Goal: Transaction & Acquisition: Purchase product/service

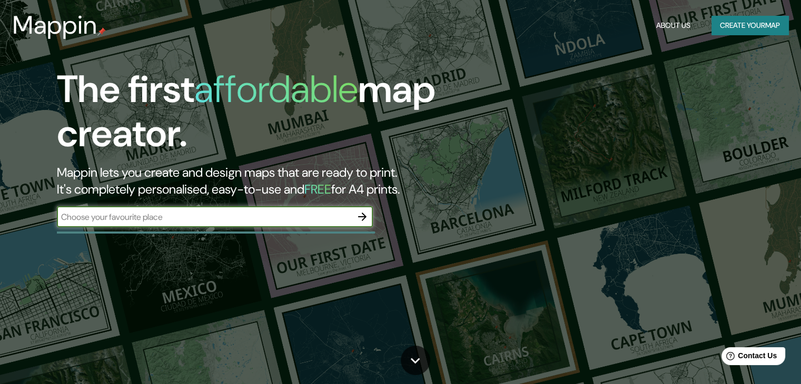
click at [362, 221] on icon "button" at bounding box center [362, 217] width 13 height 13
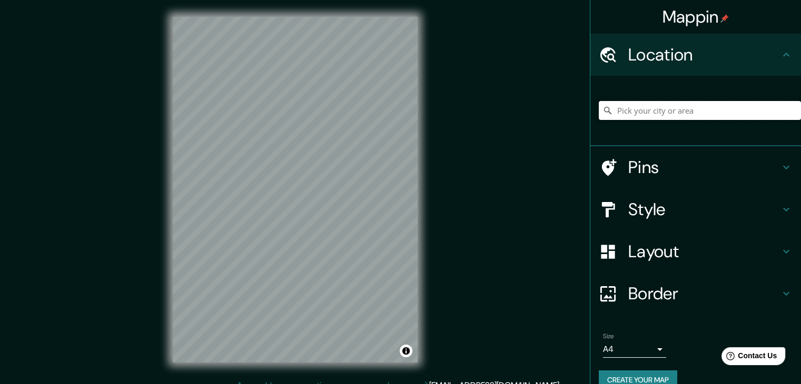
click at [653, 115] on input "Pick your city or area" at bounding box center [700, 110] width 202 height 19
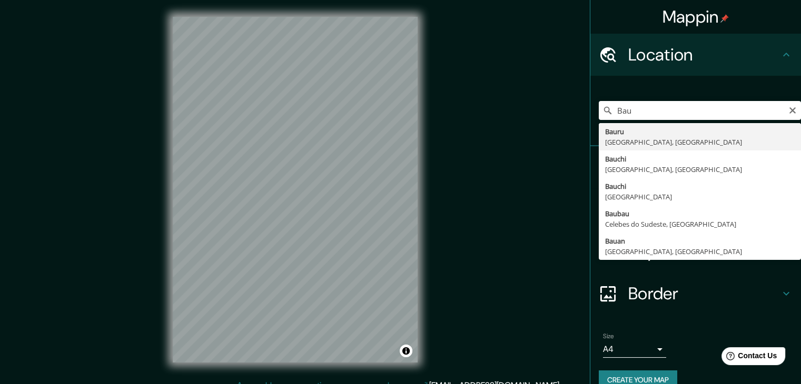
type input "Bauru, [GEOGRAPHIC_DATA], [GEOGRAPHIC_DATA]"
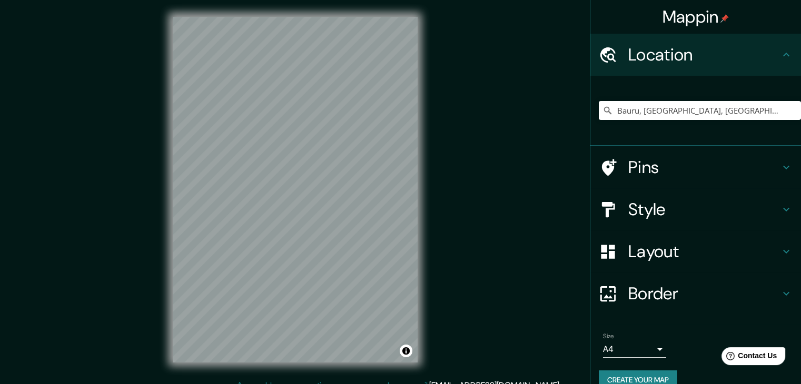
click at [695, 215] on h4 "Style" at bounding box center [704, 209] width 152 height 21
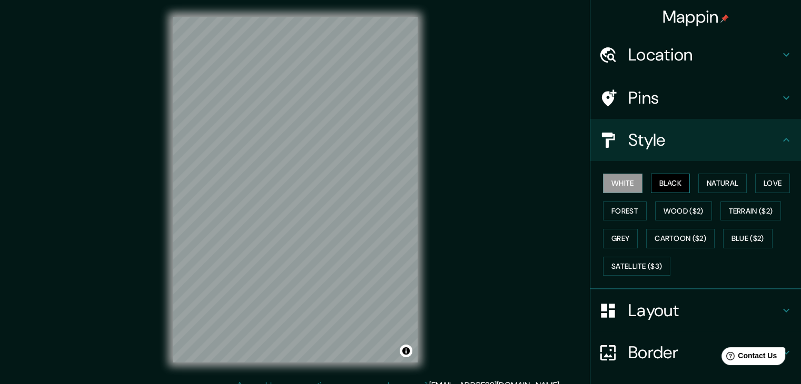
click at [657, 181] on button "Black" at bounding box center [670, 183] width 39 height 19
click at [420, 214] on div "© Mapbox © OpenStreetMap Improve this map" at bounding box center [295, 190] width 279 height 380
click at [441, 183] on div "Mappin Location [GEOGRAPHIC_DATA], [GEOGRAPHIC_DATA], [GEOGRAPHIC_DATA] Pins St…" at bounding box center [400, 198] width 801 height 397
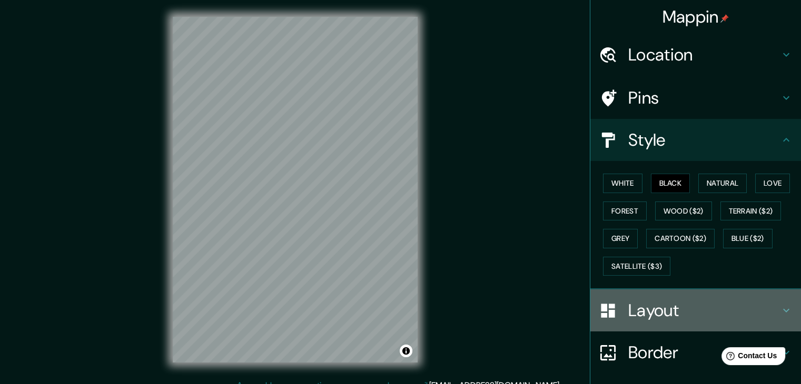
click at [691, 308] on h4 "Layout" at bounding box center [704, 310] width 152 height 21
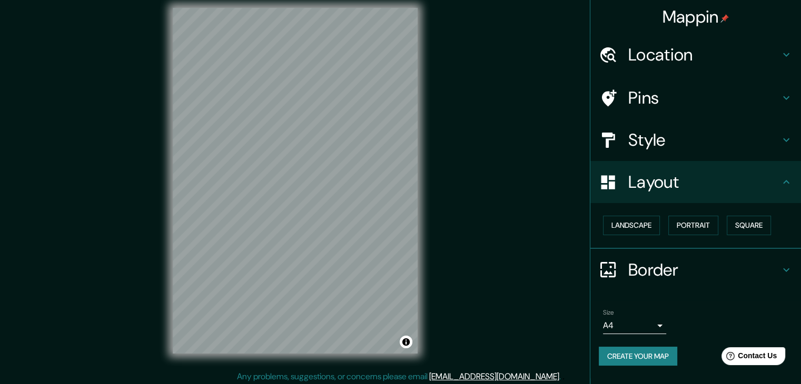
scroll to position [12, 0]
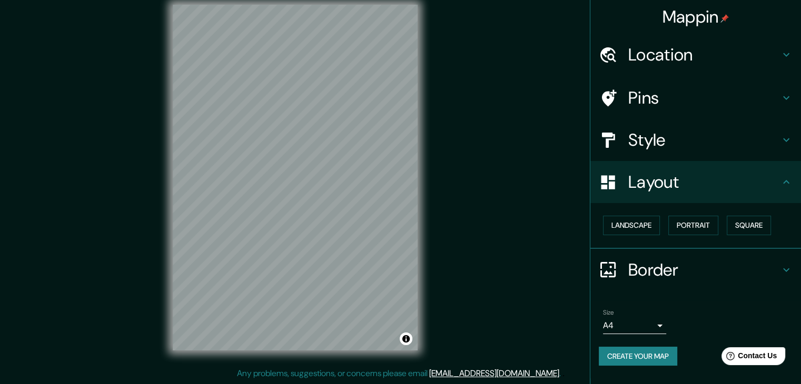
click at [674, 260] on h4 "Border" at bounding box center [704, 270] width 152 height 21
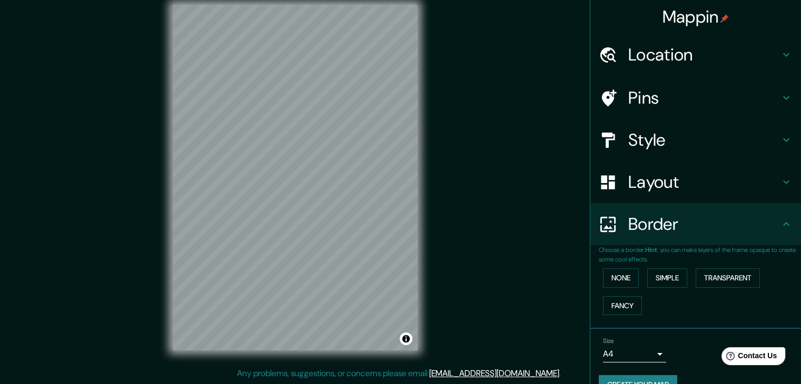
scroll to position [22, 0]
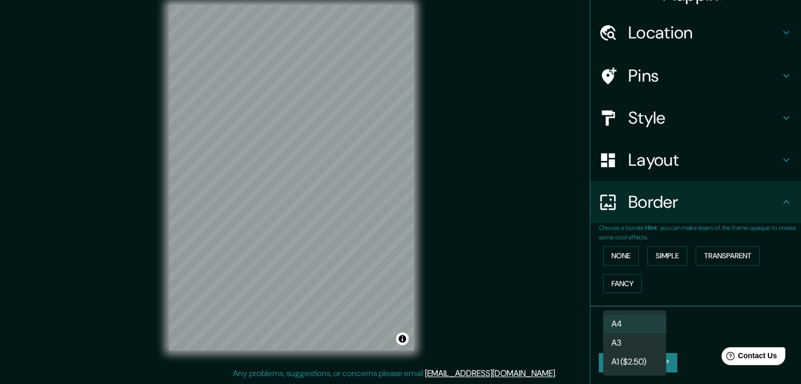
click at [621, 334] on body "Mappin Location [GEOGRAPHIC_DATA], [GEOGRAPHIC_DATA], [GEOGRAPHIC_DATA] Pins St…" at bounding box center [400, 180] width 801 height 384
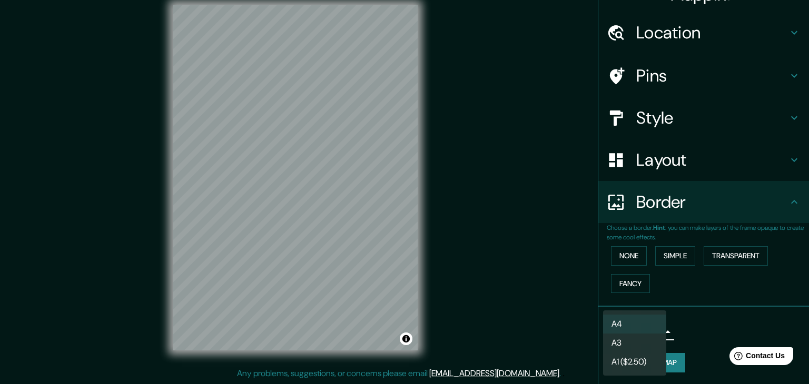
click at [649, 345] on li "A3" at bounding box center [634, 343] width 63 height 19
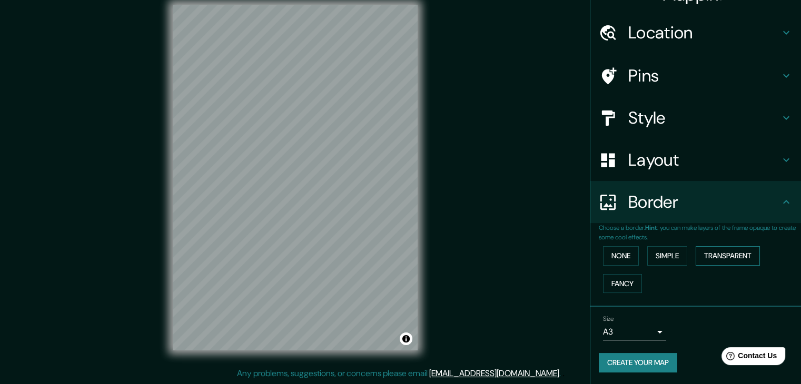
click at [710, 257] on button "Transparent" at bounding box center [728, 255] width 64 height 19
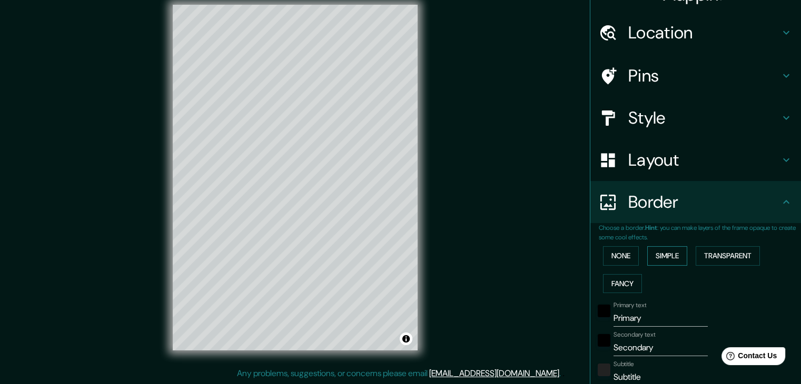
click at [672, 260] on button "Simple" at bounding box center [667, 255] width 40 height 19
click at [590, 253] on div "Choose a border. Hint : you can make layers of the frame opaque to create some …" at bounding box center [695, 361] width 211 height 276
click at [605, 253] on button "None" at bounding box center [621, 255] width 36 height 19
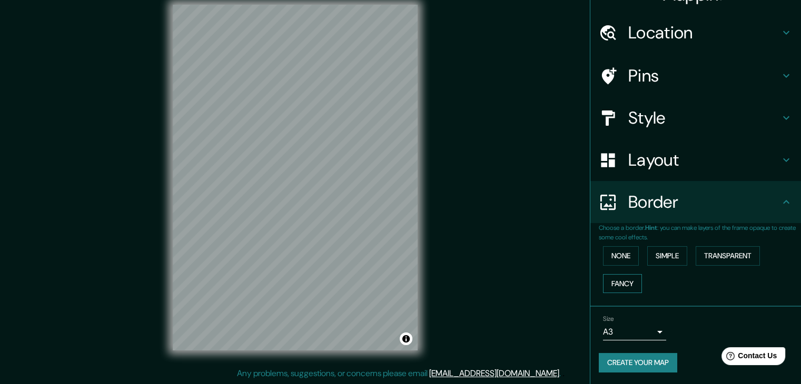
click at [619, 286] on button "Fancy" at bounding box center [622, 283] width 39 height 19
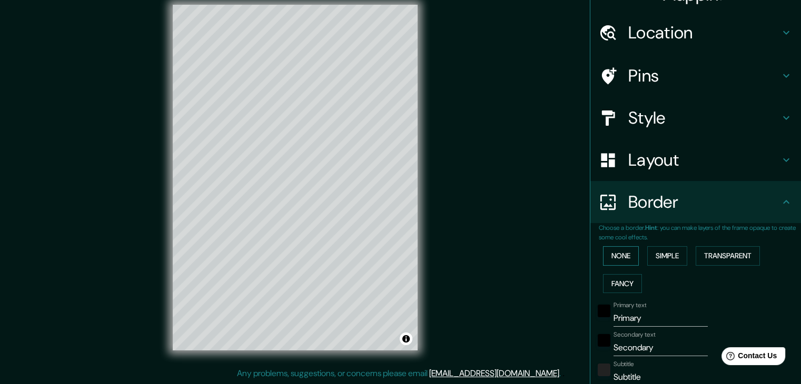
click at [616, 261] on button "None" at bounding box center [621, 255] width 36 height 19
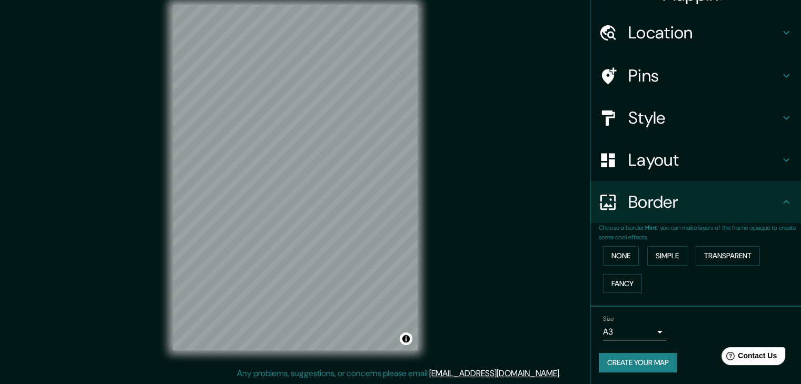
click at [636, 331] on body "Mappin Location [GEOGRAPHIC_DATA], [GEOGRAPHIC_DATA], [GEOGRAPHIC_DATA] Pins St…" at bounding box center [400, 180] width 801 height 384
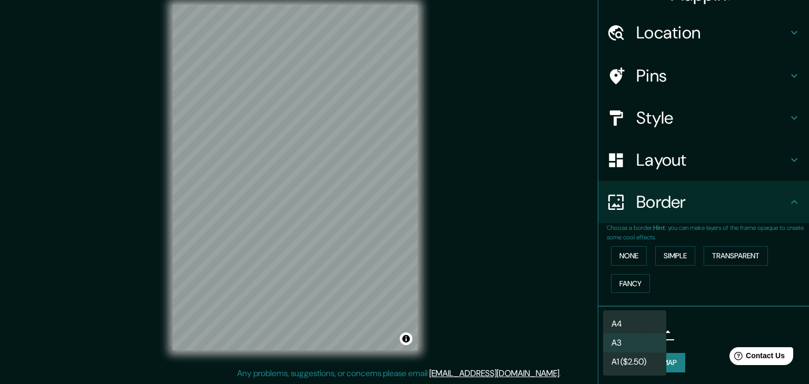
click at [550, 296] on div at bounding box center [404, 192] width 809 height 384
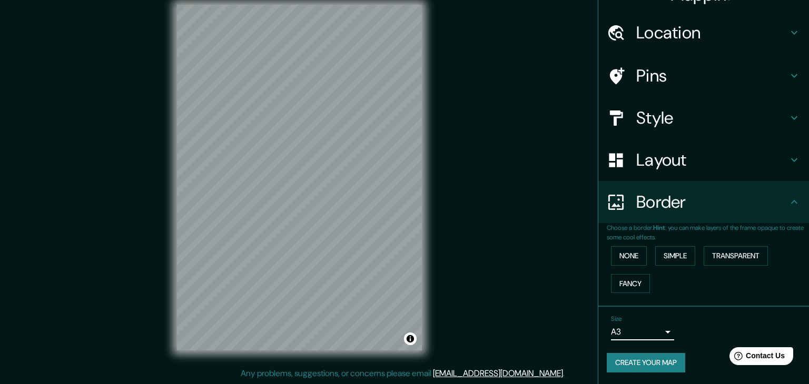
click at [652, 335] on body "Mappin Location [GEOGRAPHIC_DATA], [GEOGRAPHIC_DATA], [GEOGRAPHIC_DATA] Pins St…" at bounding box center [404, 180] width 809 height 384
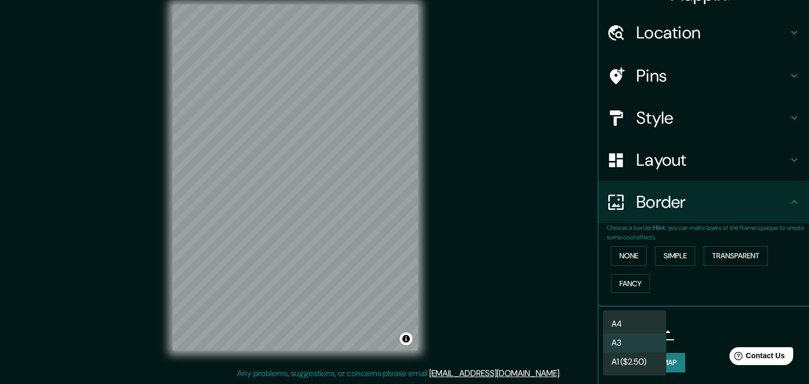
click at [645, 362] on li "A1 ($2.50)" at bounding box center [634, 362] width 63 height 19
type input "a3"
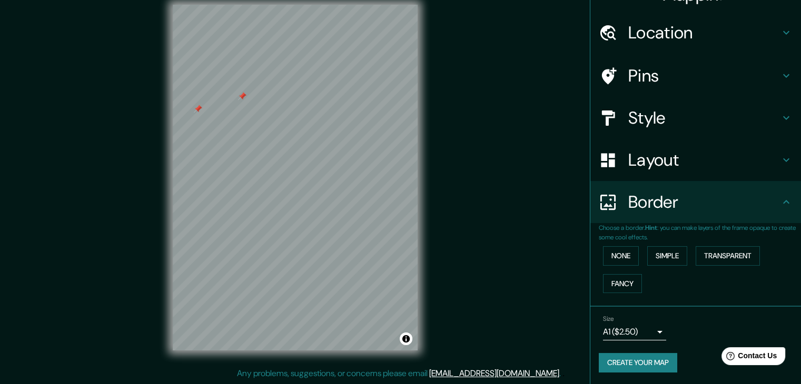
click at [664, 124] on h4 "Style" at bounding box center [704, 117] width 152 height 21
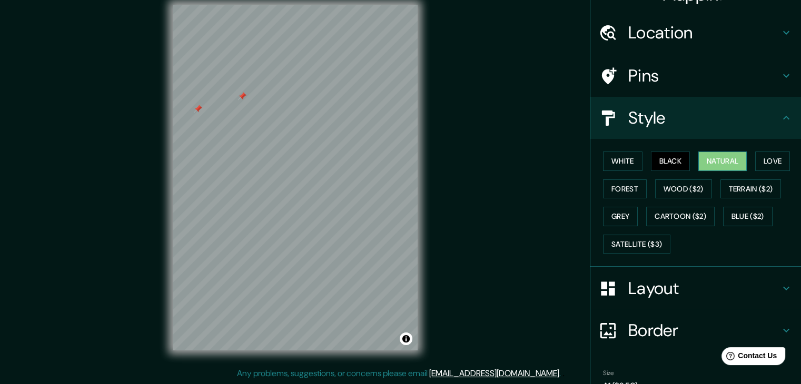
click at [708, 156] on button "Natural" at bounding box center [722, 161] width 48 height 19
click at [760, 159] on button "Love" at bounding box center [772, 161] width 35 height 19
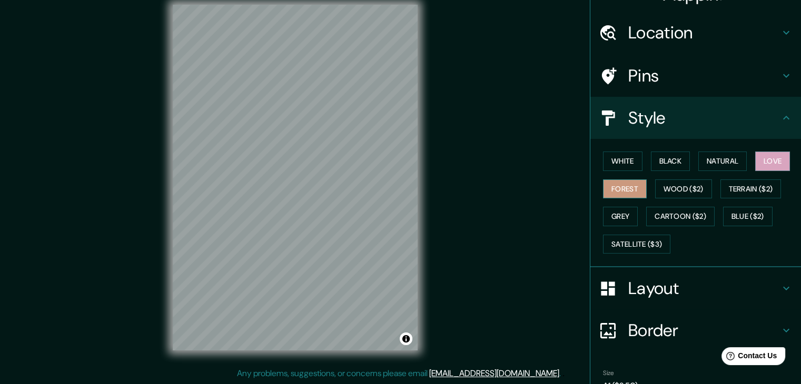
click at [622, 190] on button "Forest" at bounding box center [625, 189] width 44 height 19
click at [610, 157] on button "White" at bounding box center [622, 161] width 39 height 19
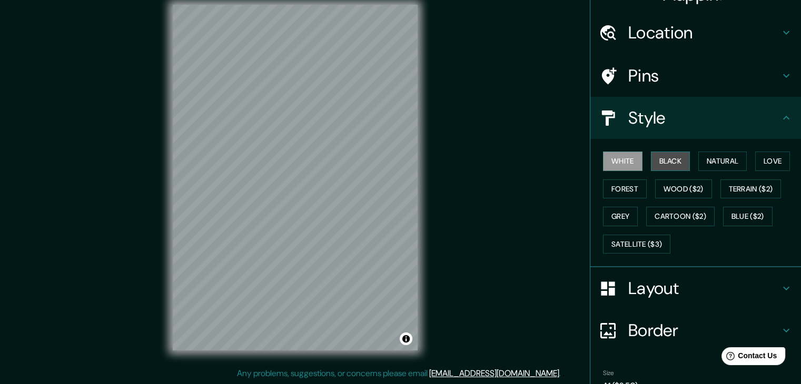
click at [681, 154] on button "Black" at bounding box center [670, 161] width 39 height 19
click at [674, 190] on button "Wood ($2)" at bounding box center [683, 189] width 57 height 19
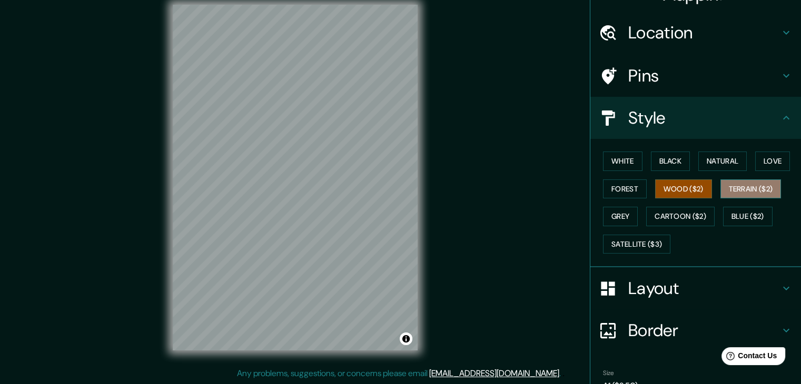
click at [733, 189] on button "Terrain ($2)" at bounding box center [750, 189] width 61 height 19
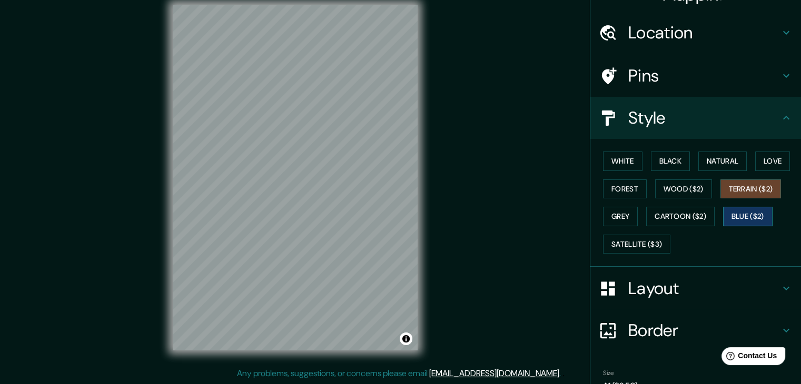
click at [735, 215] on button "Blue ($2)" at bounding box center [748, 216] width 50 height 19
click at [669, 218] on button "Cartoon ($2)" at bounding box center [680, 216] width 68 height 19
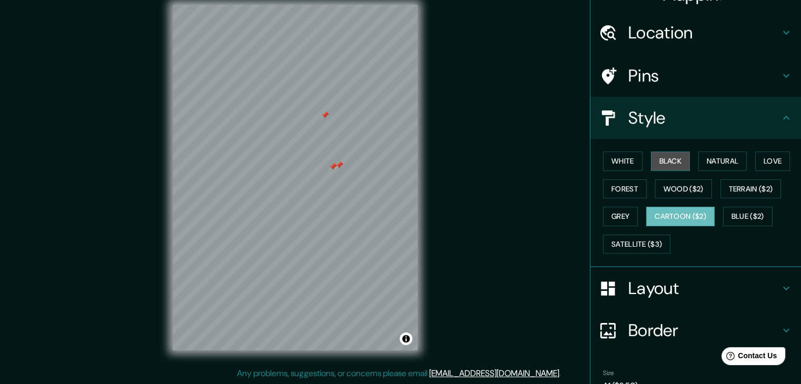
click at [672, 161] on button "Black" at bounding box center [670, 161] width 39 height 19
click at [685, 83] on h4 "Pins" at bounding box center [704, 75] width 152 height 21
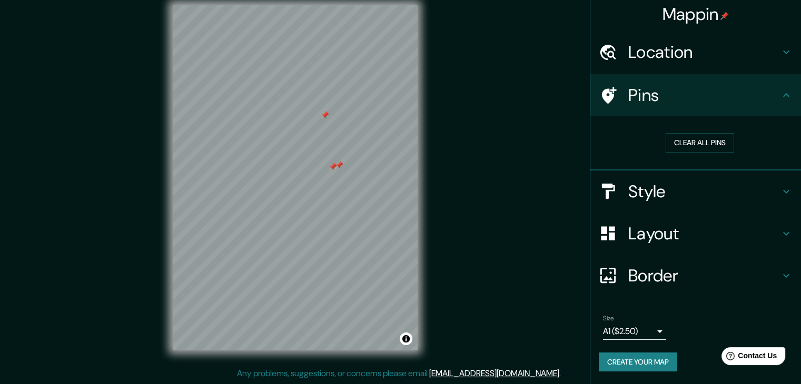
scroll to position [2, 0]
click at [707, 141] on button "Clear all pins" at bounding box center [700, 143] width 68 height 19
click at [706, 111] on div "Pins" at bounding box center [695, 96] width 211 height 42
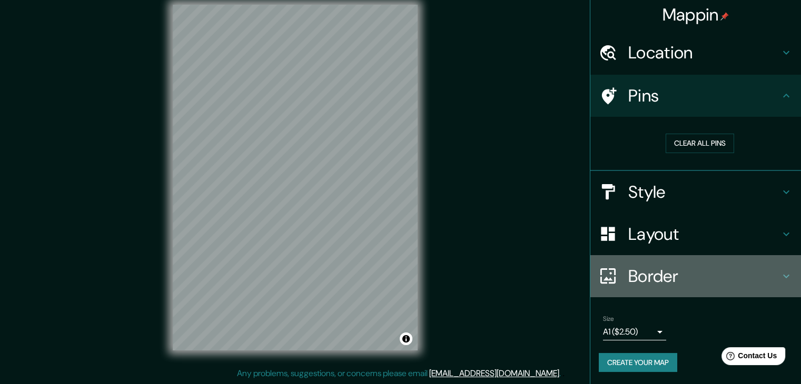
click at [710, 291] on div "Border" at bounding box center [695, 276] width 211 height 42
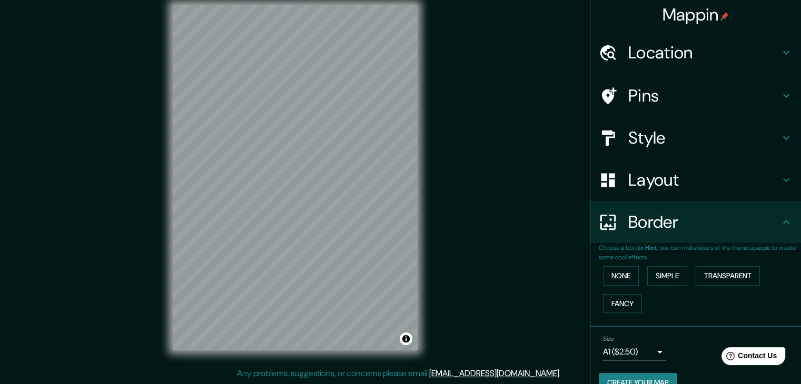
scroll to position [22, 0]
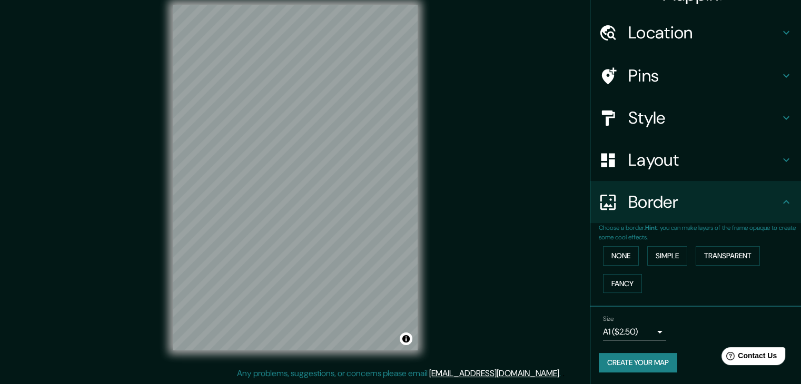
click at [638, 206] on h4 "Border" at bounding box center [704, 202] width 152 height 21
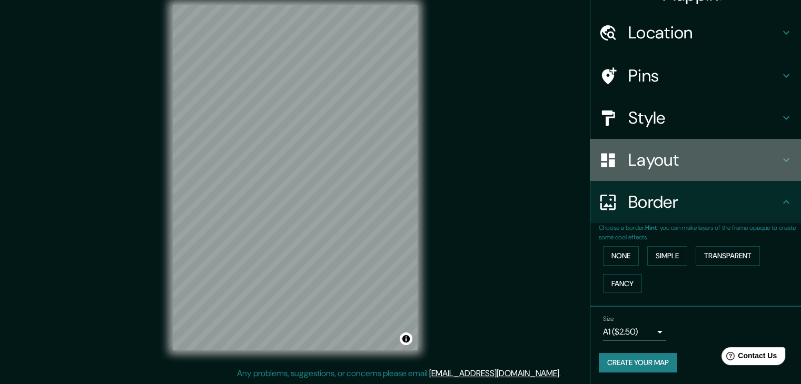
click at [666, 174] on div "Layout" at bounding box center [695, 160] width 211 height 42
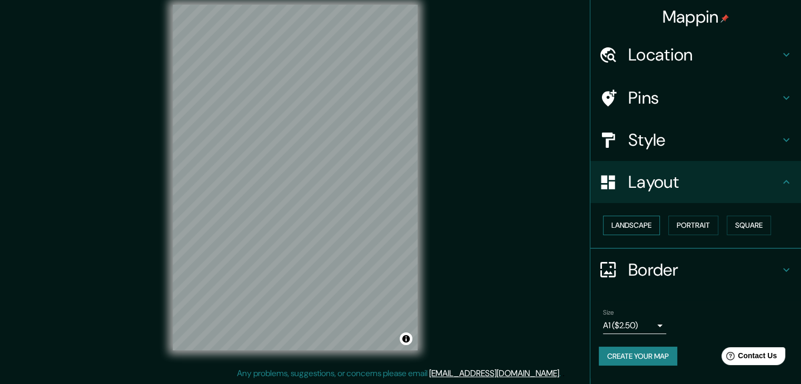
click at [628, 228] on button "Landscape" at bounding box center [631, 225] width 57 height 19
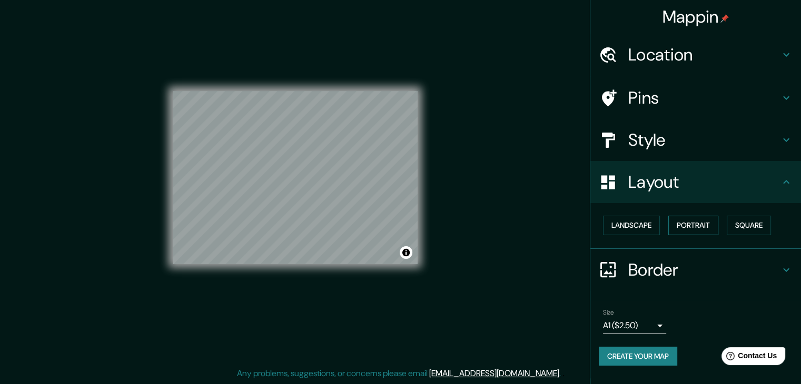
click at [689, 228] on button "Portrait" at bounding box center [693, 225] width 50 height 19
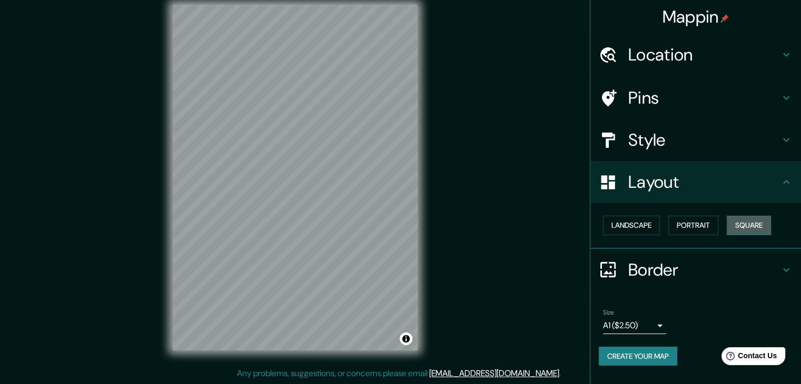
click at [730, 223] on button "Square" at bounding box center [749, 225] width 44 height 19
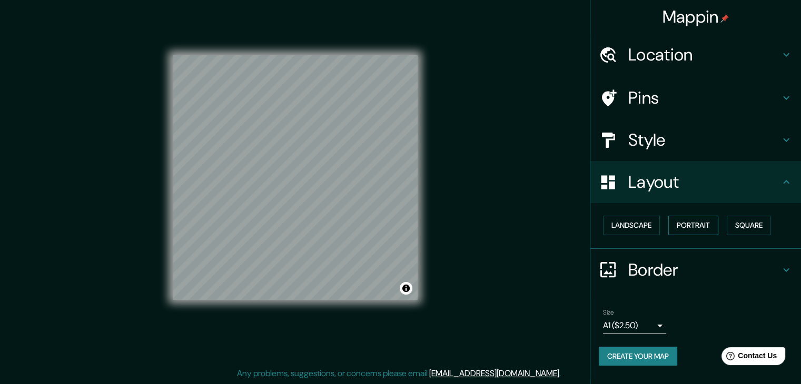
click at [693, 220] on button "Portrait" at bounding box center [693, 225] width 50 height 19
